Goal: Navigation & Orientation: Find specific page/section

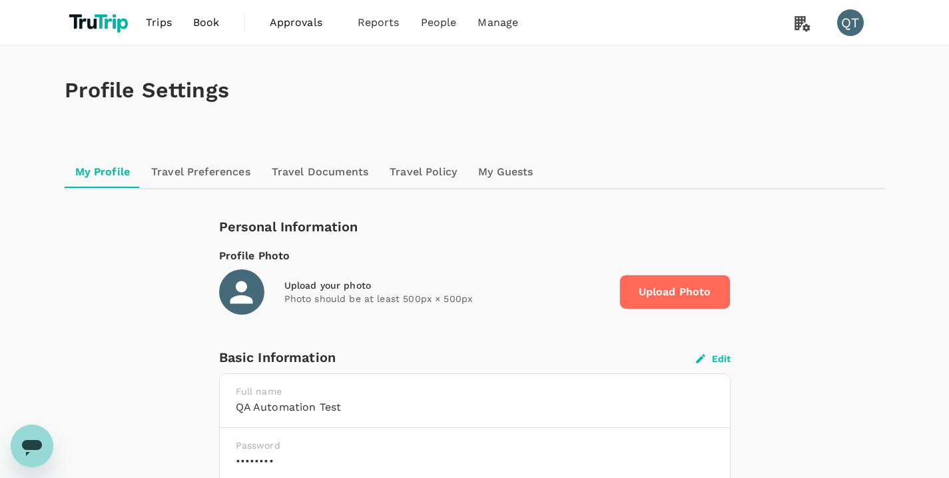
click at [167, 25] on span "Trips" at bounding box center [159, 23] width 26 height 16
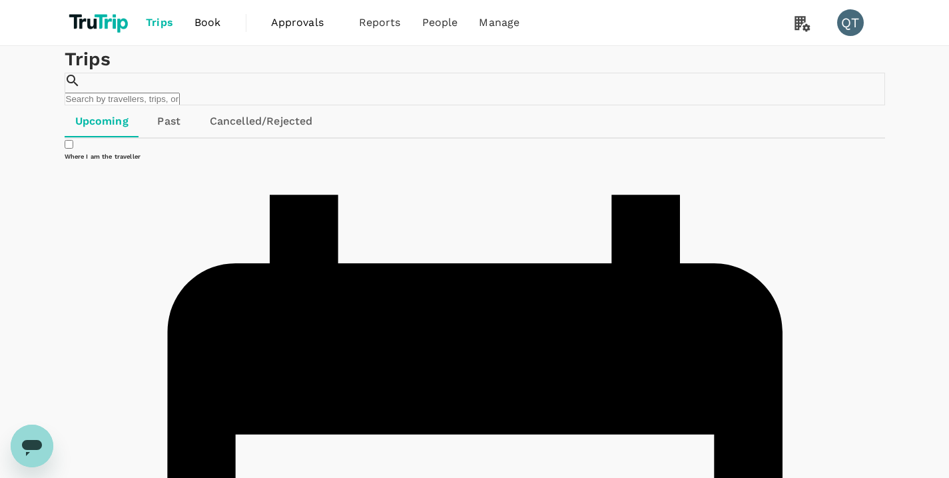
click at [166, 137] on link "Past" at bounding box center [169, 121] width 60 height 32
click at [299, 37] on link "Approvals 0" at bounding box center [303, 22] width 88 height 45
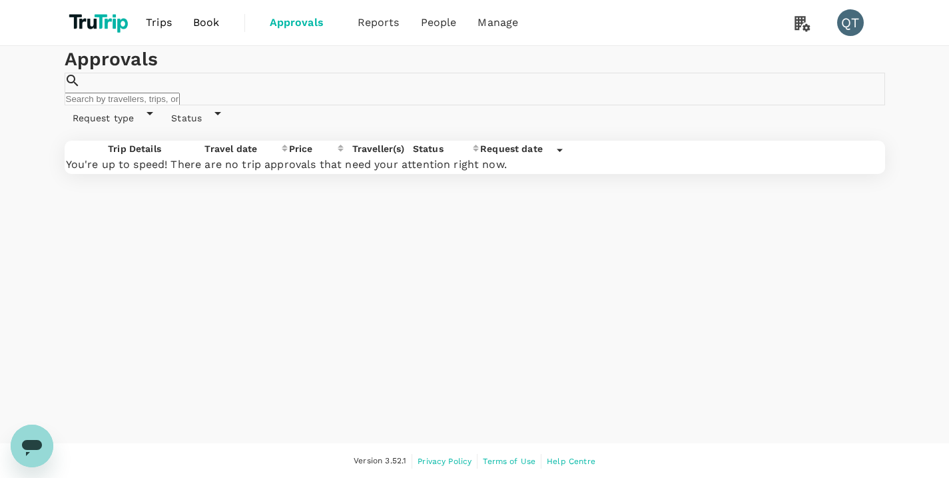
click at [171, 23] on span "Trips" at bounding box center [159, 23] width 26 height 16
